Goal: Task Accomplishment & Management: Manage account settings

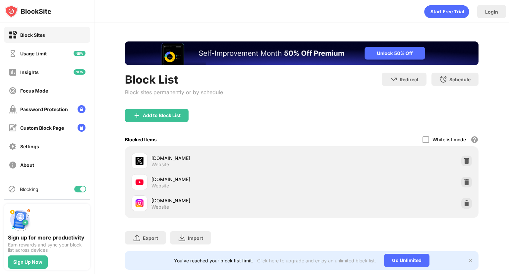
click at [80, 187] on div at bounding box center [82, 188] width 5 height 5
click at [77, 186] on div at bounding box center [80, 189] width 12 height 7
click at [80, 190] on div at bounding box center [82, 188] width 5 height 5
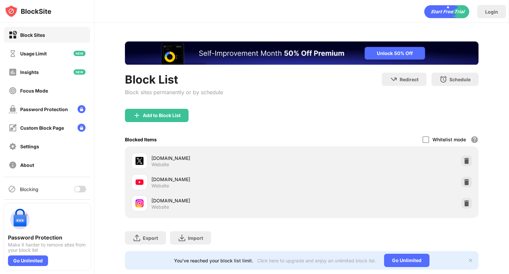
click at [75, 190] on div at bounding box center [80, 189] width 12 height 7
click at [80, 187] on div at bounding box center [82, 188] width 5 height 5
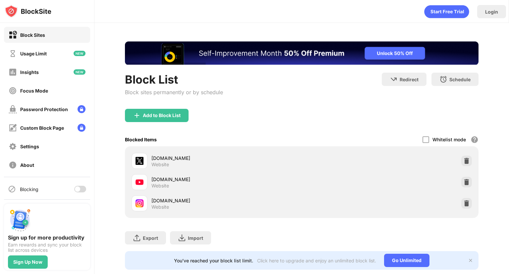
click at [75, 188] on div at bounding box center [77, 188] width 5 height 5
click at [82, 186] on div "Blocking" at bounding box center [47, 189] width 86 height 16
click at [80, 186] on div at bounding box center [82, 188] width 5 height 5
click at [75, 188] on div at bounding box center [80, 189] width 12 height 7
